Goal: Find specific page/section: Find specific page/section

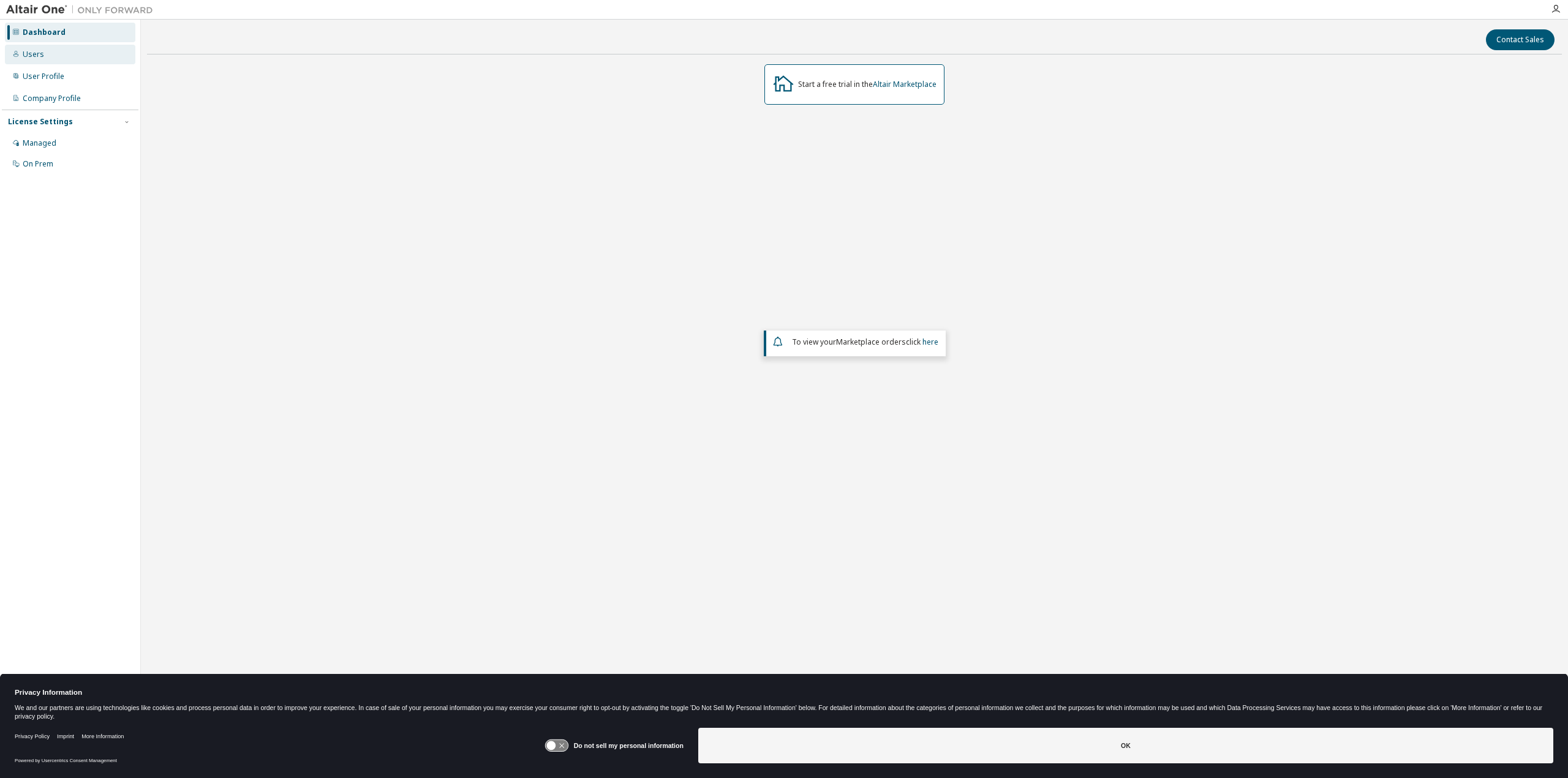
click at [62, 55] on div "Users" at bounding box center [70, 55] width 130 height 20
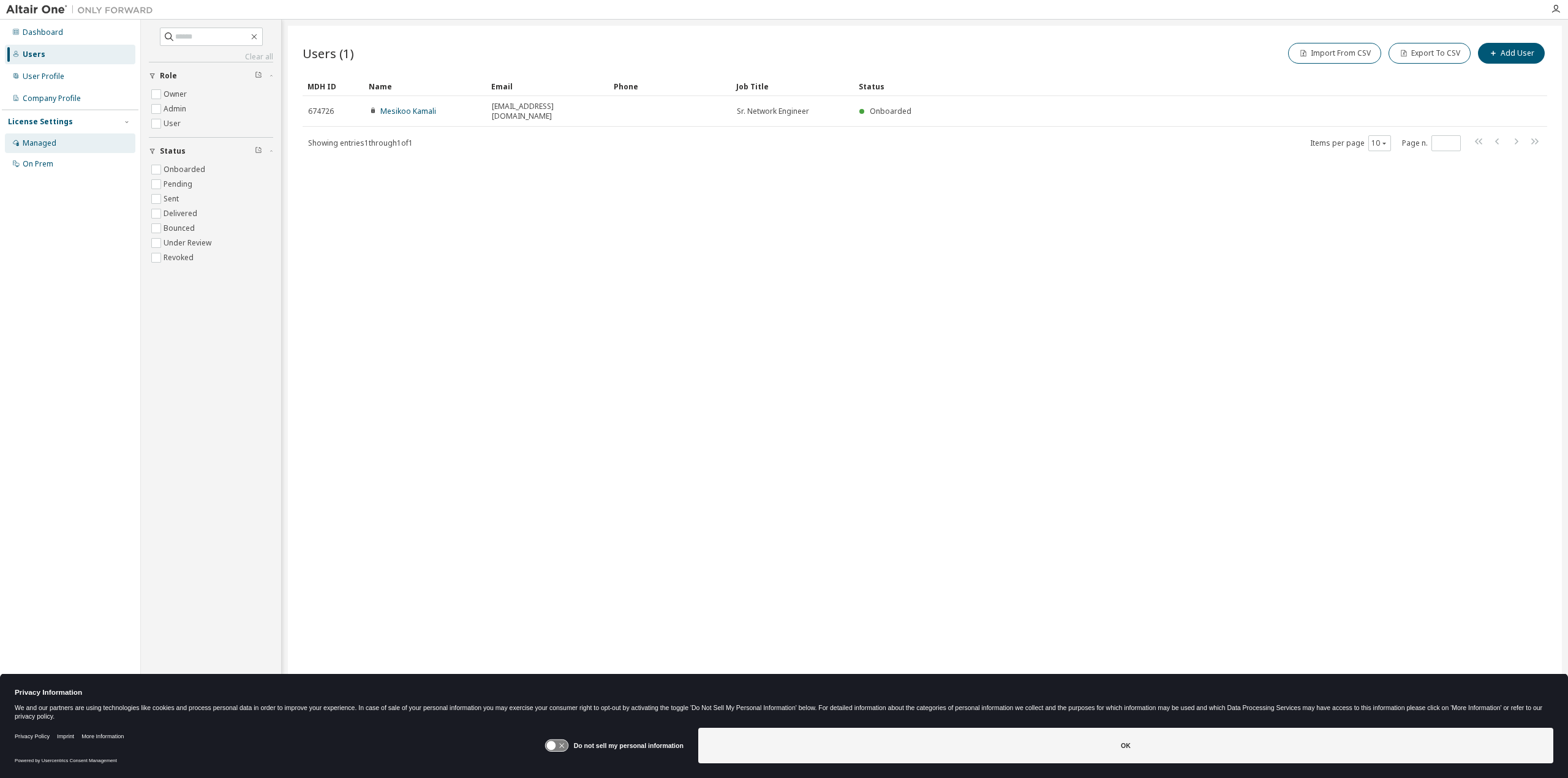
click at [39, 148] on div "Managed" at bounding box center [39, 144] width 34 height 10
